Goal: Task Accomplishment & Management: Use online tool/utility

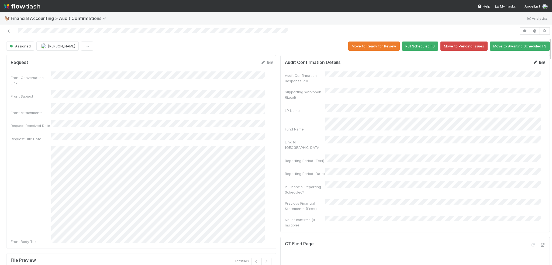
click at [533, 62] on icon at bounding box center [535, 63] width 5 height 4
click at [509, 64] on button "Save" at bounding box center [516, 64] width 15 height 9
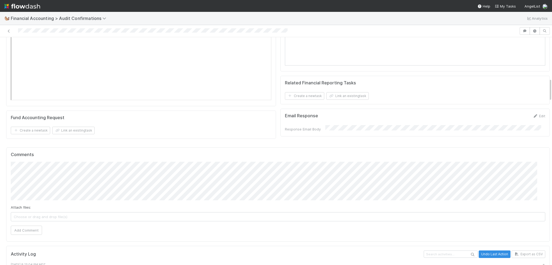
scroll to position [485, 0]
click at [23, 168] on span "Don Walker" at bounding box center [35, 168] width 34 height 4
click at [21, 225] on button "Add Comment" at bounding box center [26, 229] width 31 height 9
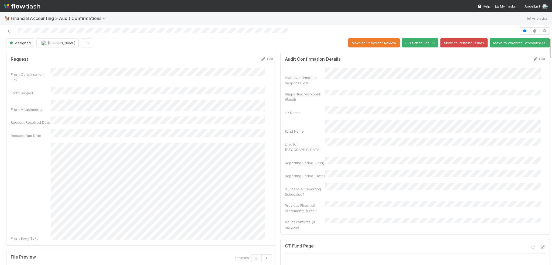
scroll to position [0, 0]
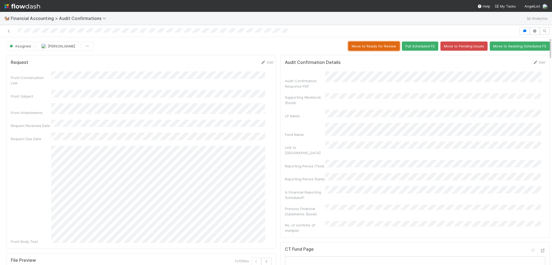
click at [371, 44] on button "Move to Ready for Review" at bounding box center [373, 46] width 51 height 9
